Goal: Transaction & Acquisition: Purchase product/service

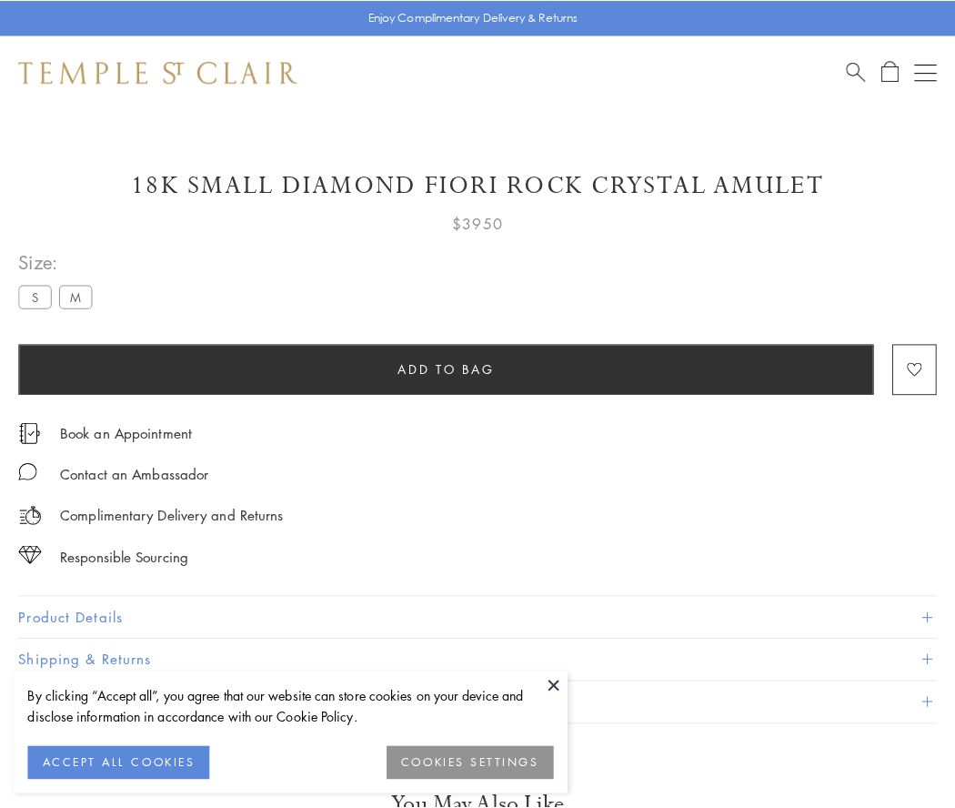
scroll to position [107, 0]
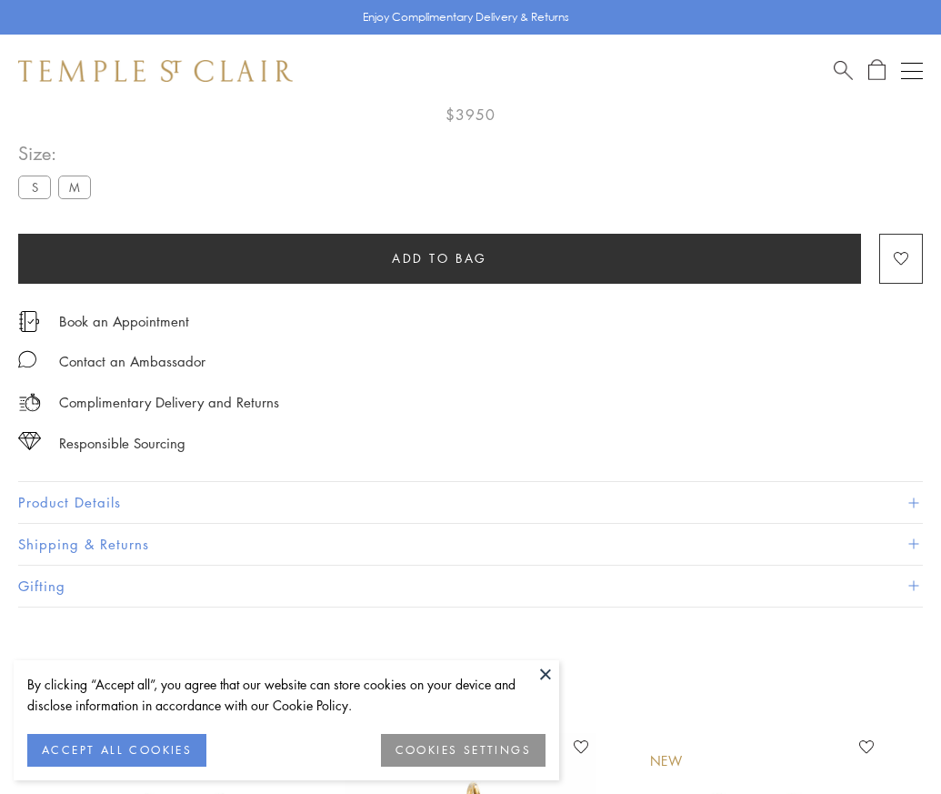
click at [439, 255] on span "Add to bag" at bounding box center [439, 258] width 95 height 20
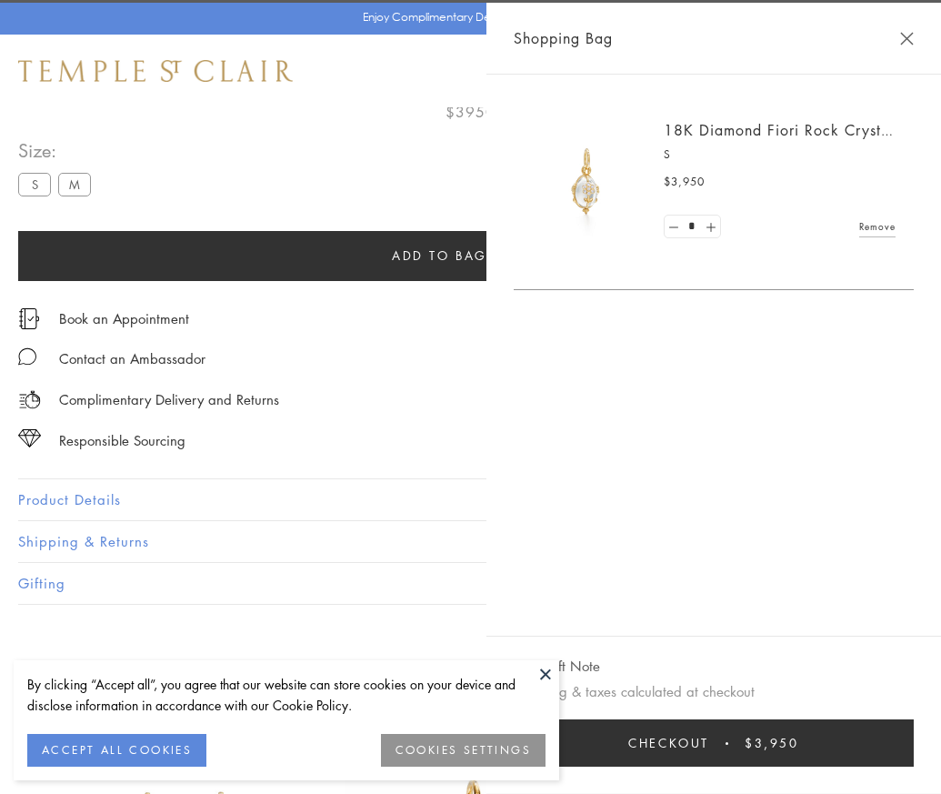
click at [857, 757] on button "Checkout $3,950" at bounding box center [714, 742] width 400 height 47
